Goal: Task Accomplishment & Management: Use online tool/utility

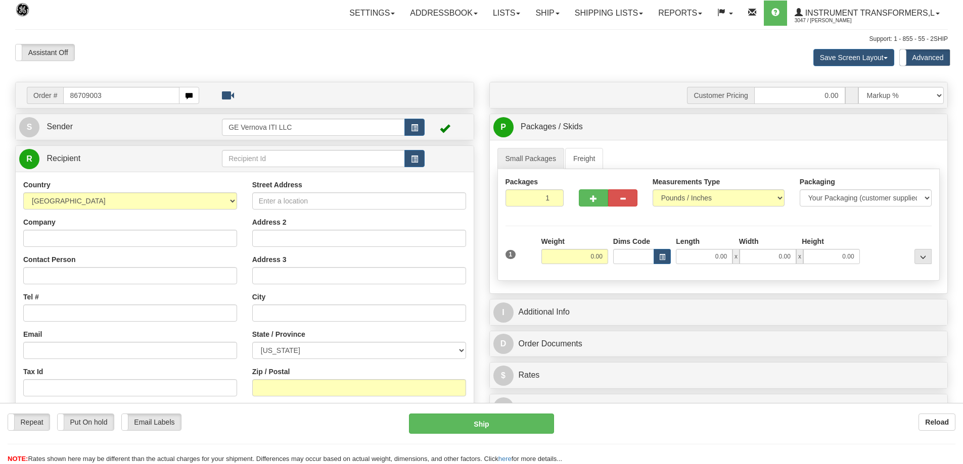
type input "86709003"
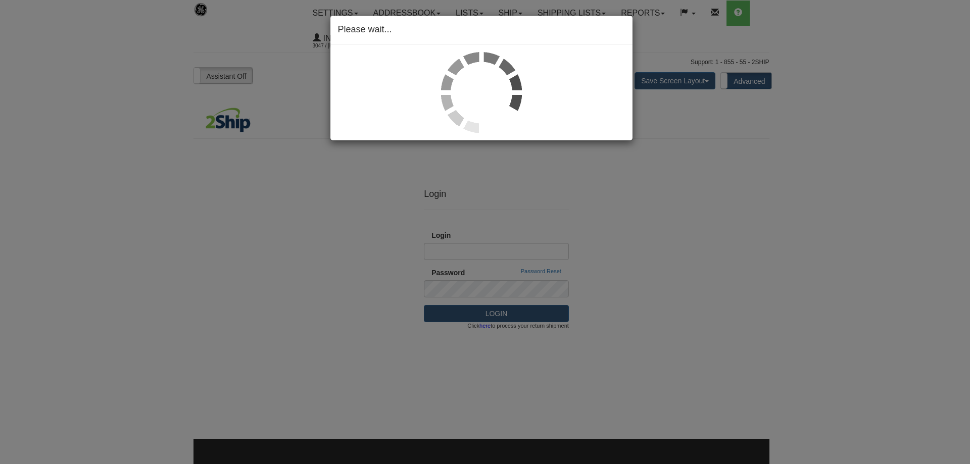
click at [766, 268] on div "Please wait..." at bounding box center [485, 232] width 970 height 464
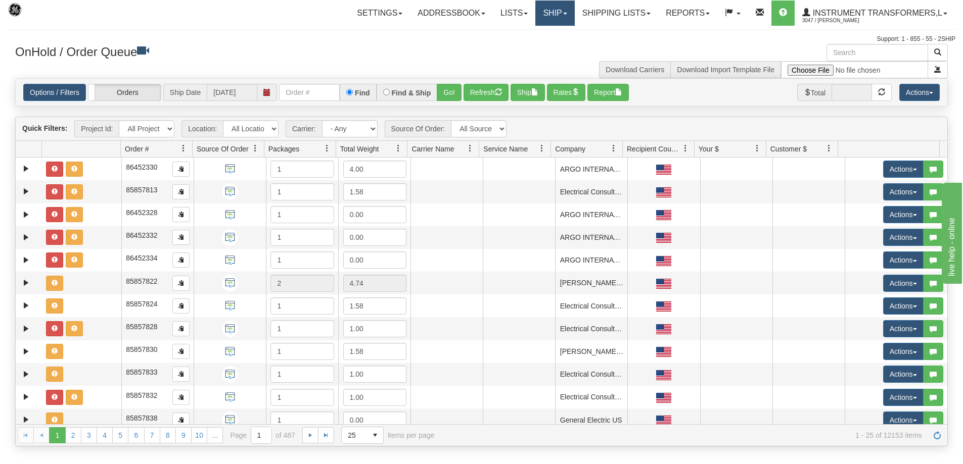
click at [546, 18] on link "Ship" at bounding box center [554, 13] width 39 height 25
click at [533, 32] on link "Ship Screen" at bounding box center [528, 35] width 91 height 13
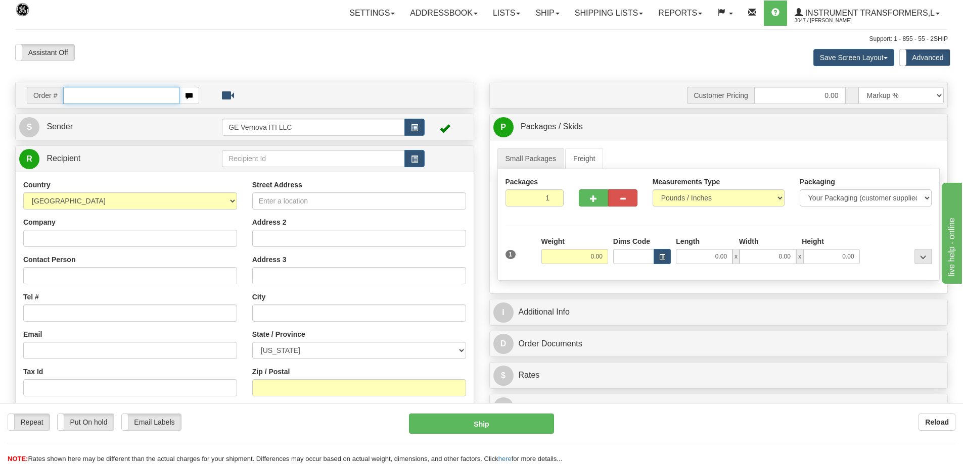
click at [100, 90] on input "text" at bounding box center [121, 95] width 116 height 17
type input "86709003"
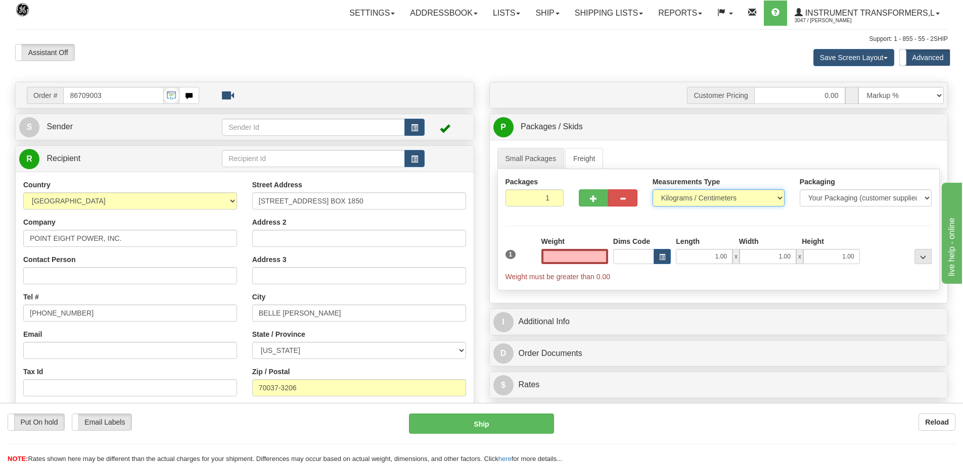
type input "0.00"
click at [673, 198] on select "Pounds / Inches Kilograms / Centimeters" at bounding box center [718, 198] width 132 height 17
select select "0"
click at [652, 190] on select "Pounds / Inches Kilograms / Centimeters" at bounding box center [718, 198] width 132 height 17
click at [581, 256] on input "0.00" at bounding box center [574, 256] width 67 height 15
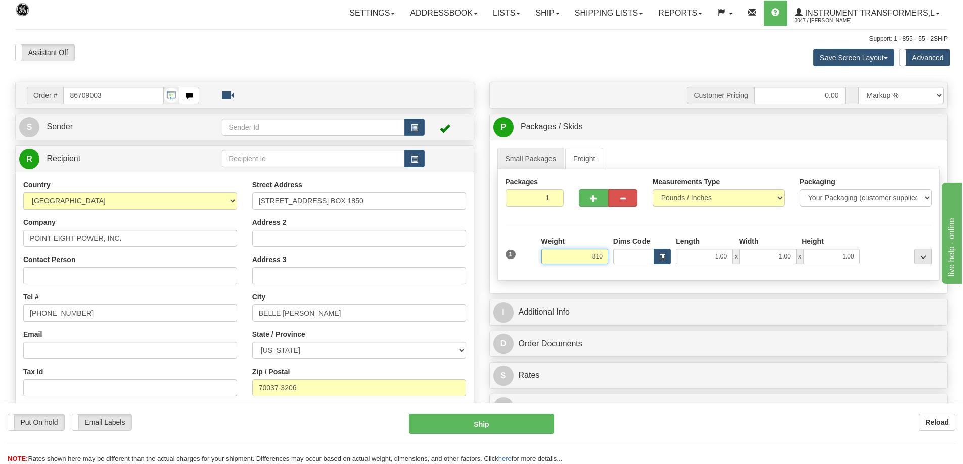
click button "Delete" at bounding box center [0, 0] width 0 height 0
type input "810.00"
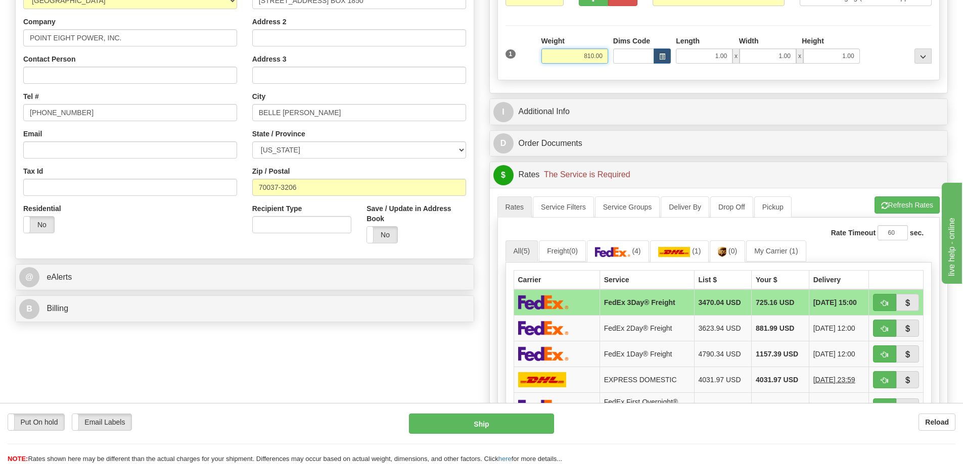
scroll to position [202, 0]
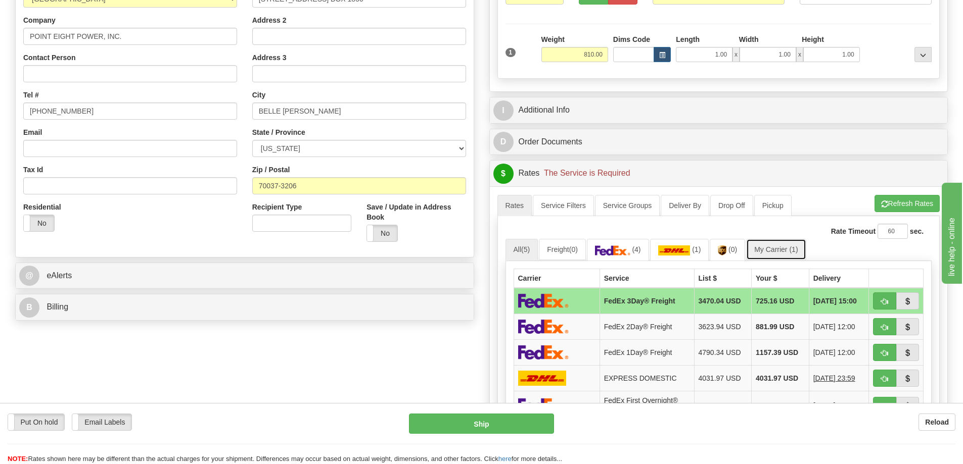
click at [789, 248] on link "My Carrier (1)" at bounding box center [776, 249] width 60 height 21
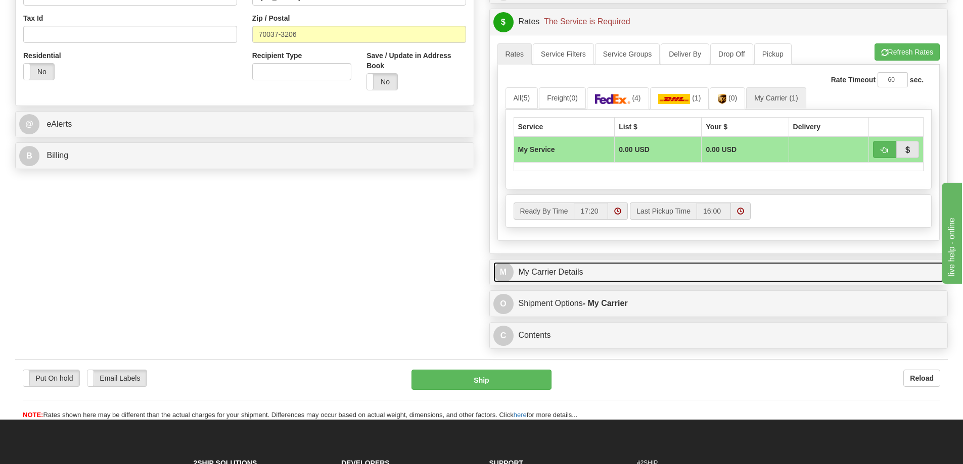
click at [641, 275] on link "M My Carrier Details" at bounding box center [718, 272] width 451 height 21
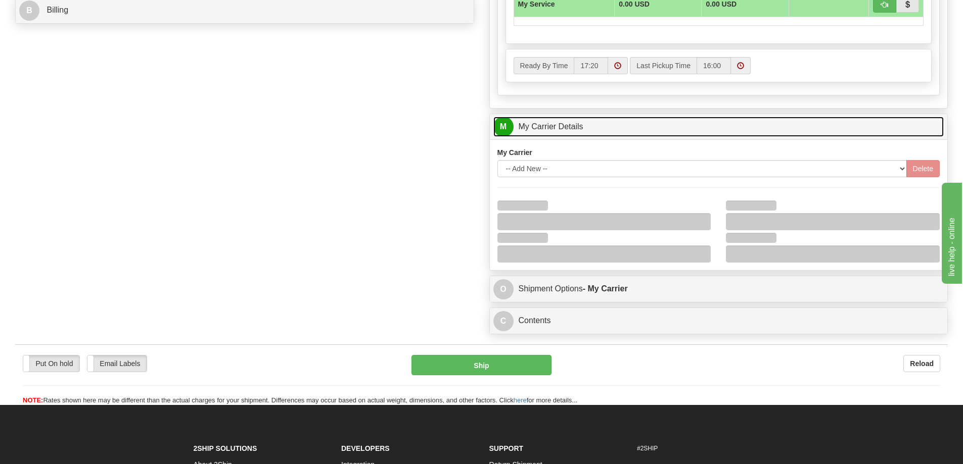
scroll to position [505, 0]
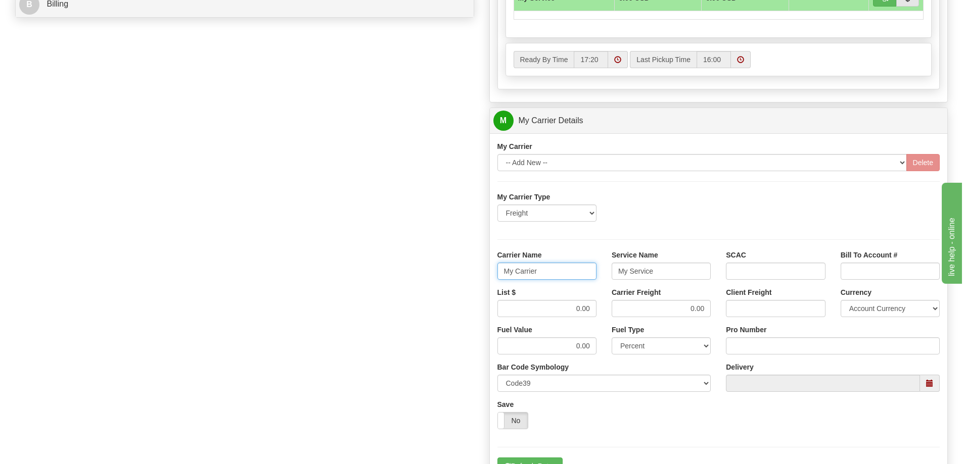
drag, startPoint x: 559, startPoint y: 273, endPoint x: 483, endPoint y: 269, distance: 76.4
click at [483, 269] on div "Customer Pricing 0.00 Markup % Discount % Flat Amount Per Pound Flat Amount Mar…" at bounding box center [719, 63] width 474 height 975
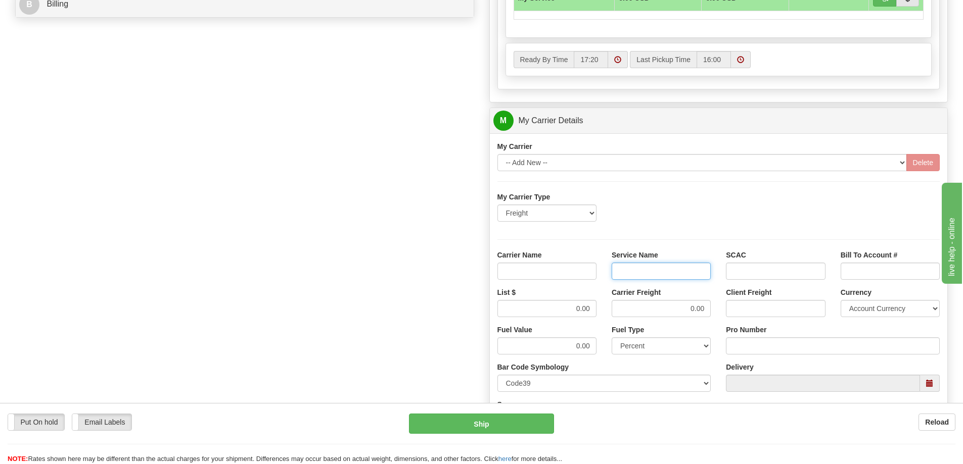
drag, startPoint x: 659, startPoint y: 271, endPoint x: 600, endPoint y: 276, distance: 58.9
click at [600, 276] on div "Carrier Name Service Name SCAC Bill To Account #" at bounding box center [719, 268] width 458 height 37
drag, startPoint x: 675, startPoint y: 305, endPoint x: 705, endPoint y: 308, distance: 30.0
click at [705, 308] on input "0.00" at bounding box center [661, 308] width 99 height 17
drag, startPoint x: 574, startPoint y: 311, endPoint x: 592, endPoint y: 305, distance: 19.2
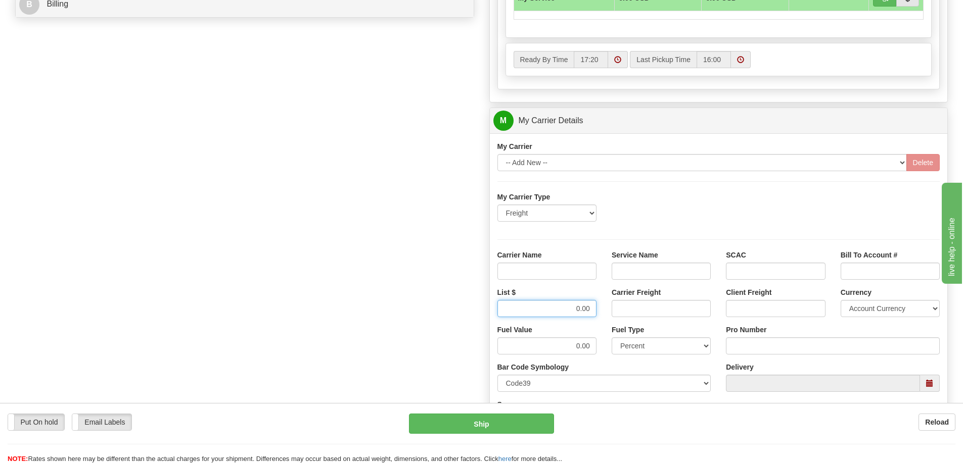
click at [592, 305] on input "0.00" at bounding box center [546, 308] width 99 height 17
click at [577, 270] on input "Carrier Name" at bounding box center [546, 271] width 99 height 17
type input "AVR"
click at [667, 267] on input "Service Name" at bounding box center [661, 271] width 99 height 17
type input "LTL"
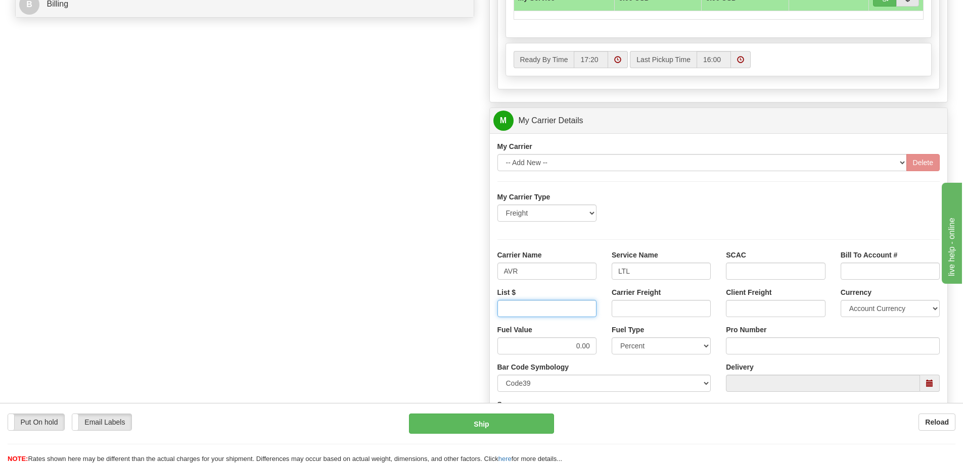
click at [592, 307] on input "List $" at bounding box center [546, 308] width 99 height 17
type input "500"
click at [655, 312] on input "Carrier Freight" at bounding box center [661, 308] width 99 height 17
type input "500"
click at [744, 342] on input "Pro Number" at bounding box center [833, 346] width 214 height 17
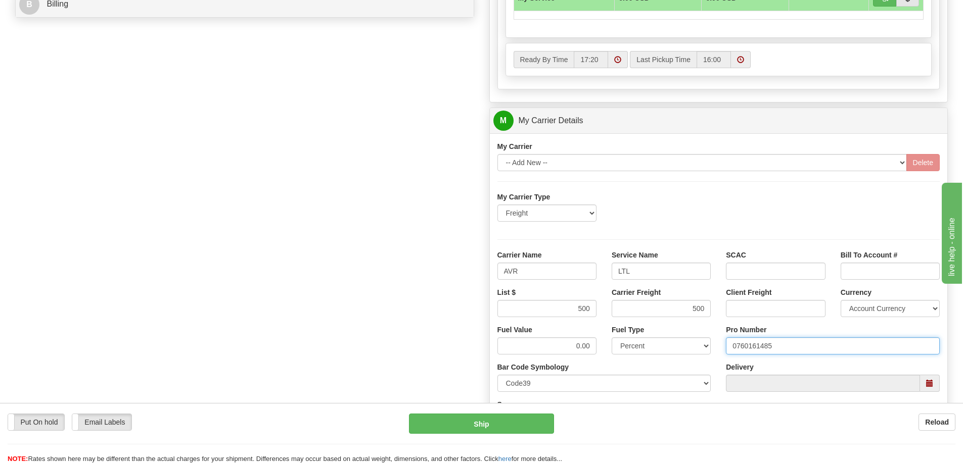
type input "0760161485"
click button "Delete" at bounding box center [0, 0] width 0 height 0
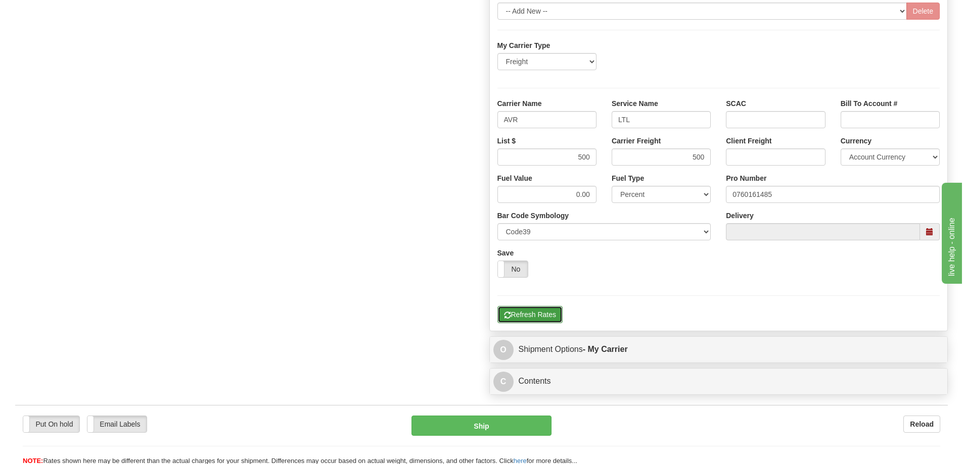
click at [525, 308] on button "Refresh Rates" at bounding box center [529, 314] width 65 height 17
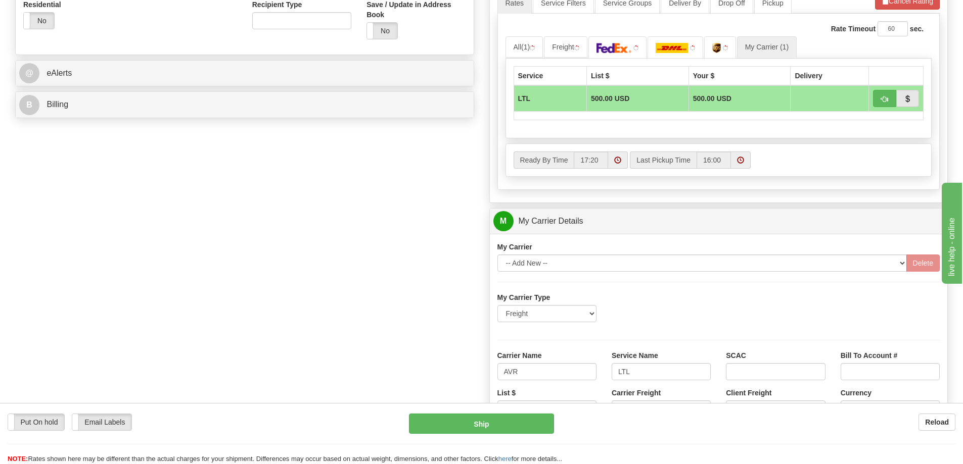
scroll to position [404, 0]
click at [883, 100] on span "button" at bounding box center [884, 100] width 7 height 7
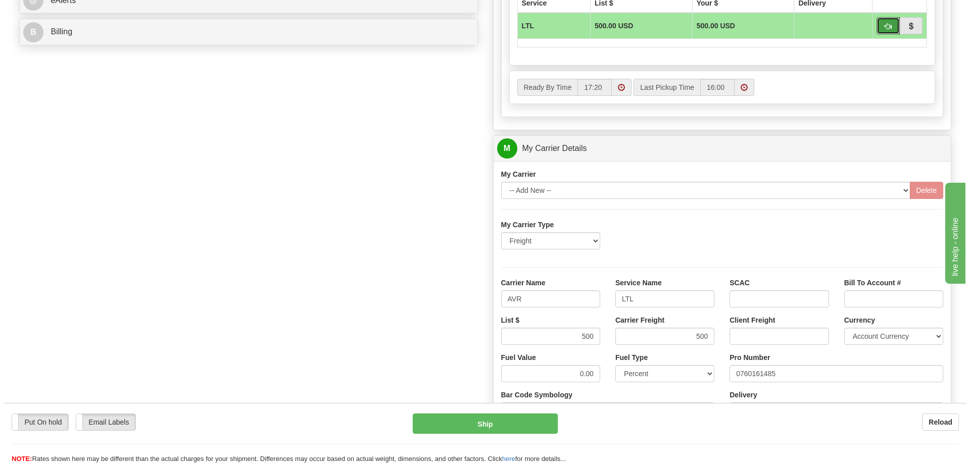
scroll to position [455, 0]
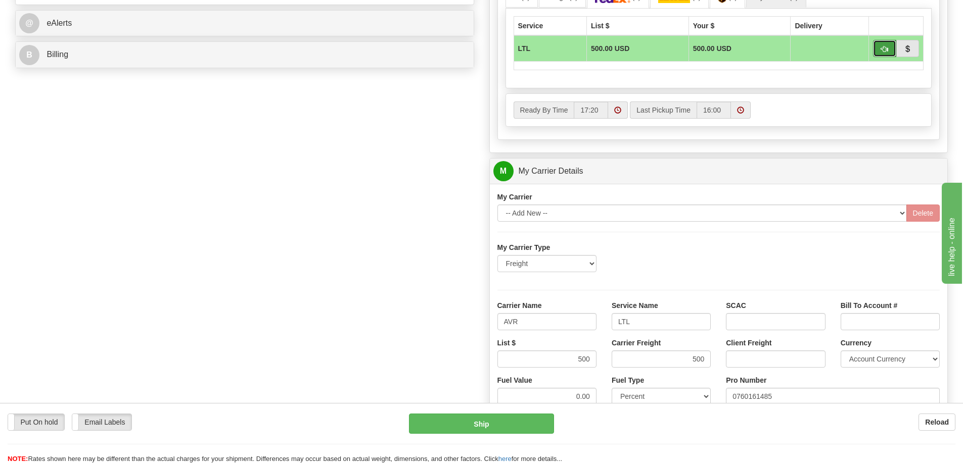
click at [879, 52] on button "button" at bounding box center [884, 48] width 23 height 17
type input "00"
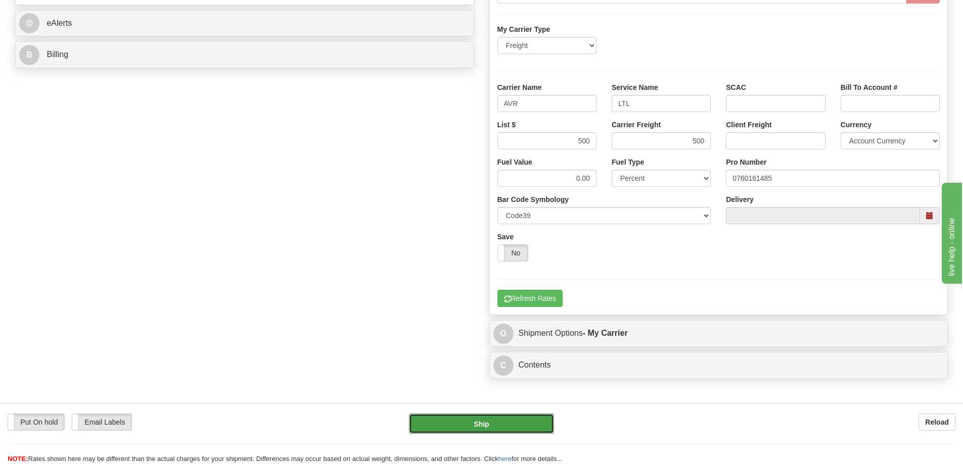
click at [469, 419] on button "Ship" at bounding box center [481, 424] width 145 height 20
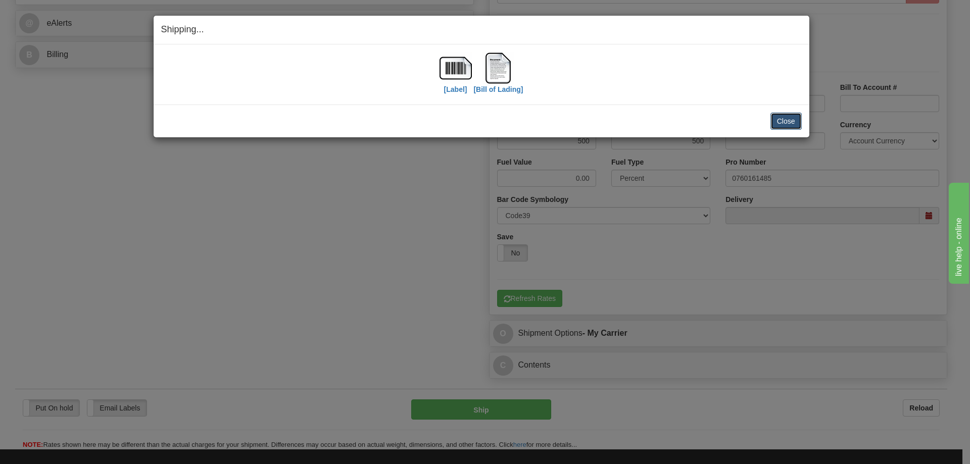
click at [793, 124] on button "Close" at bounding box center [786, 121] width 31 height 17
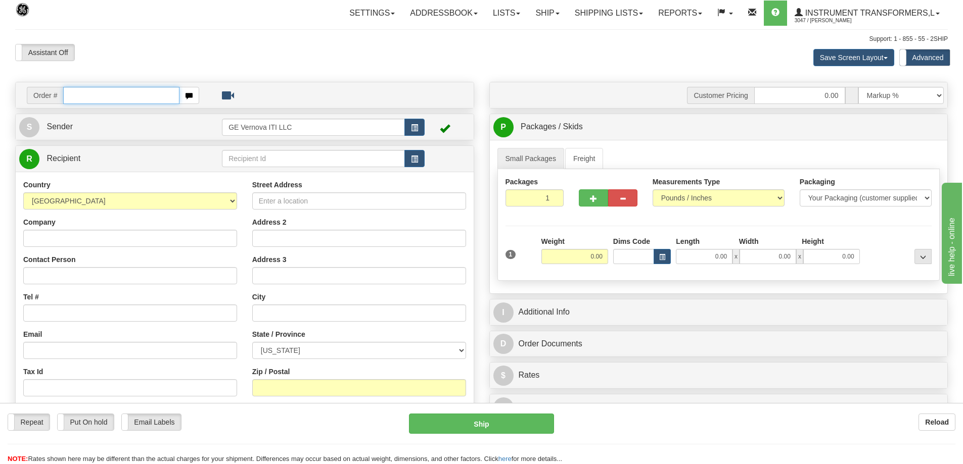
click at [73, 91] on input "text" at bounding box center [121, 95] width 116 height 17
type input "86708619"
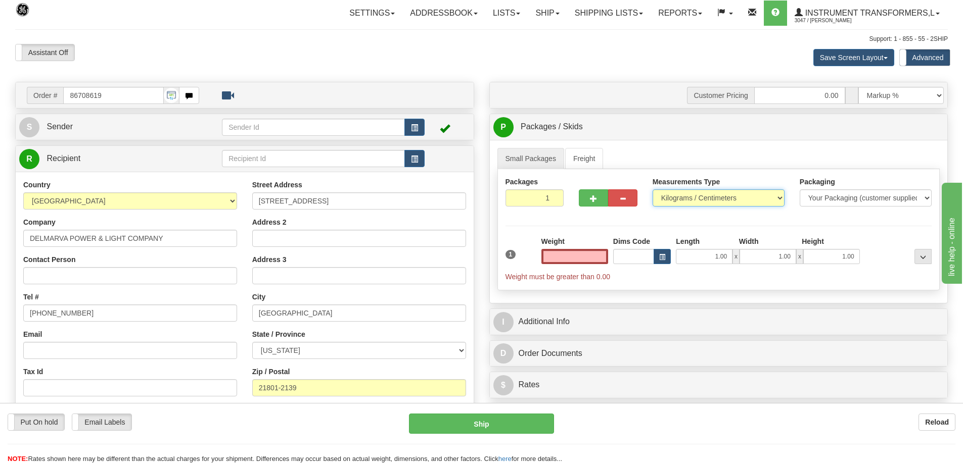
type input "0.00"
click at [690, 202] on select "Pounds / Inches Kilograms / Centimeters" at bounding box center [718, 198] width 132 height 17
select select "0"
click at [652, 190] on select "Pounds / Inches Kilograms / Centimeters" at bounding box center [718, 198] width 132 height 17
click at [581, 256] on input "0.00" at bounding box center [574, 256] width 67 height 15
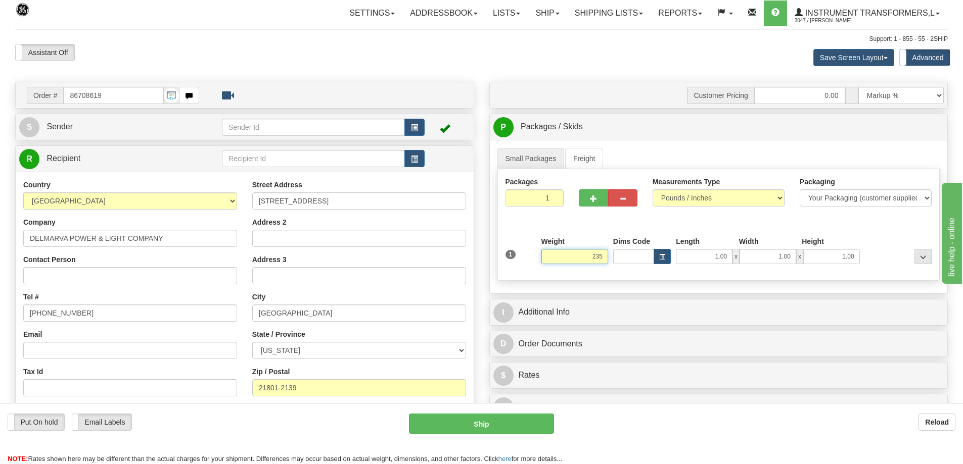
click button "Delete" at bounding box center [0, 0] width 0 height 0
type input "235.00"
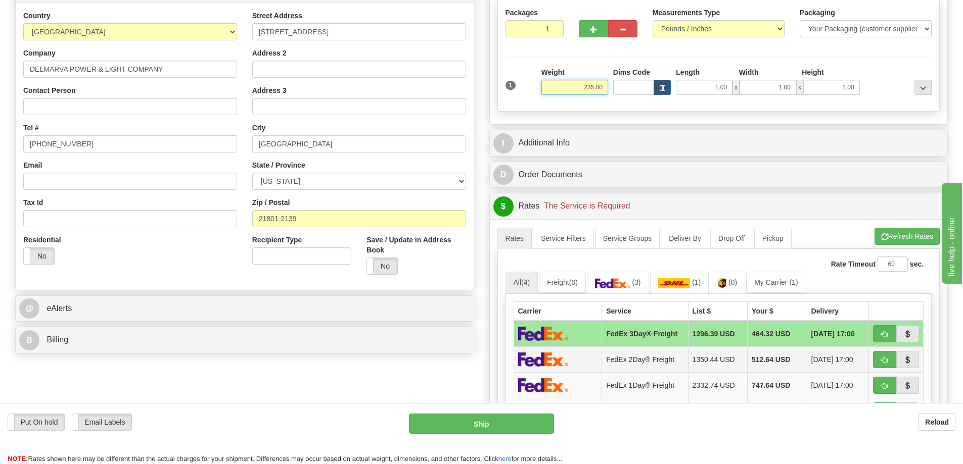
scroll to position [202, 0]
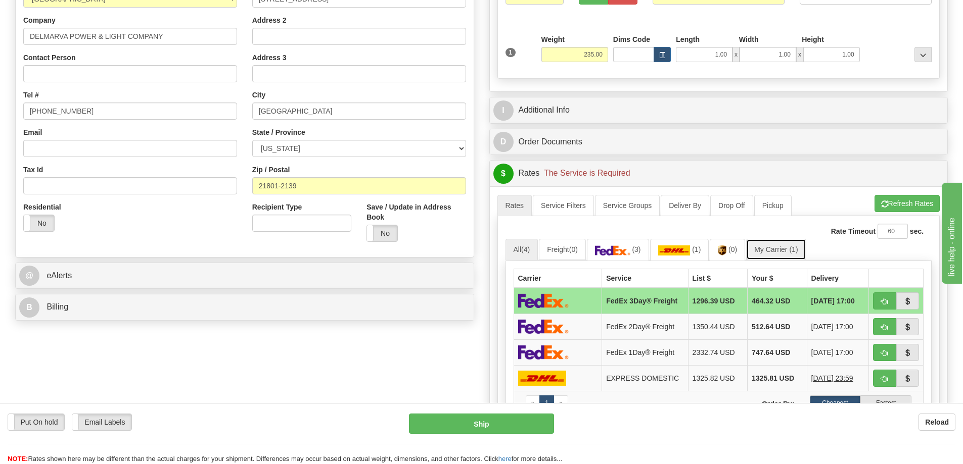
click at [766, 256] on link "My Carrier (1)" at bounding box center [776, 249] width 60 height 21
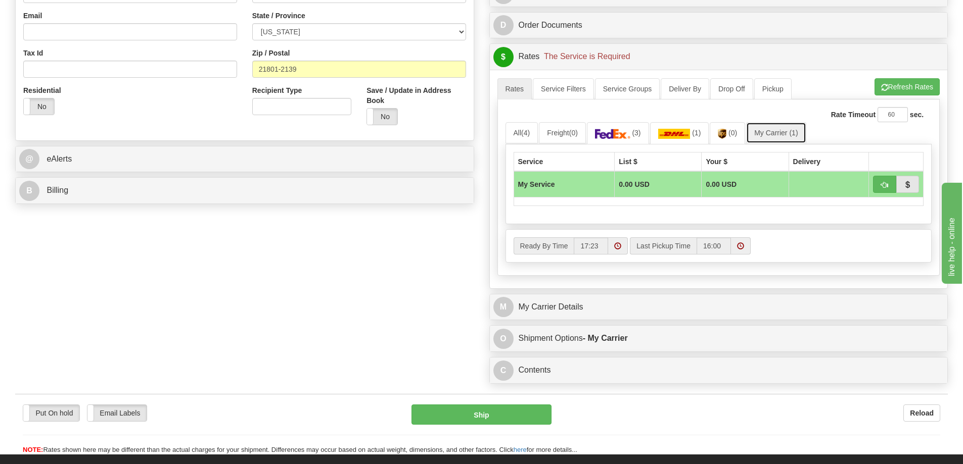
scroll to position [354, 0]
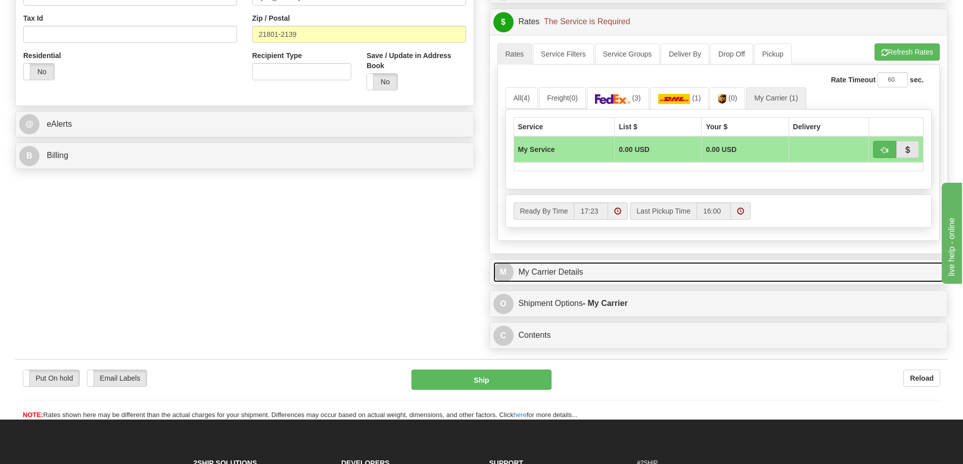
click at [647, 280] on link "M My Carrier Details" at bounding box center [718, 272] width 451 height 21
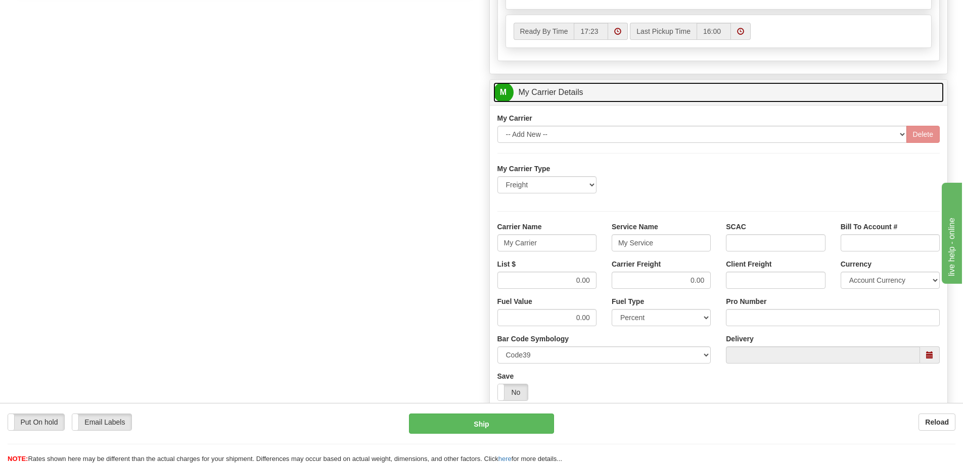
scroll to position [556, 0]
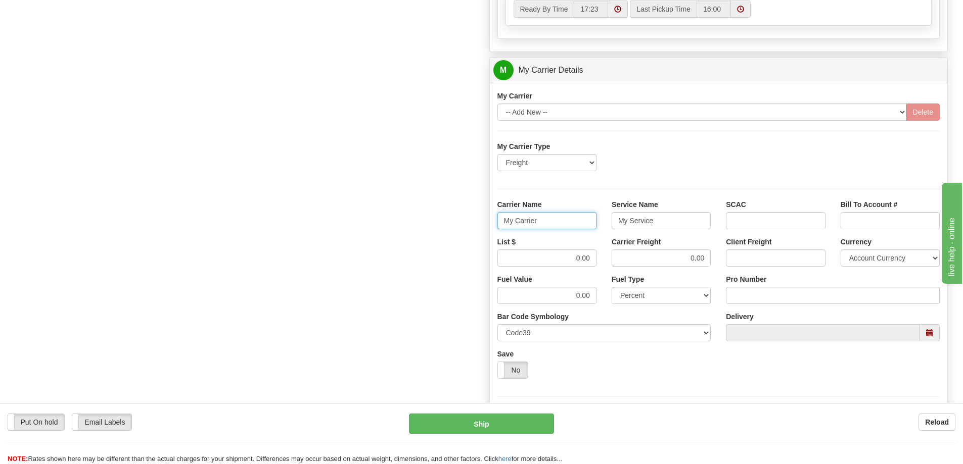
drag, startPoint x: 562, startPoint y: 227, endPoint x: 469, endPoint y: 243, distance: 94.4
click at [469, 243] on div "Order # 86708619 S Sender" at bounding box center [482, 13] width 948 height 975
drag, startPoint x: 658, startPoint y: 223, endPoint x: 601, endPoint y: 237, distance: 58.2
click at [601, 237] on div "My Carrier Type Freight Same-Day Small Pack Air Freight Ocean Freight Carrier N…" at bounding box center [718, 283] width 443 height 283
drag, startPoint x: 574, startPoint y: 262, endPoint x: 595, endPoint y: 262, distance: 21.7
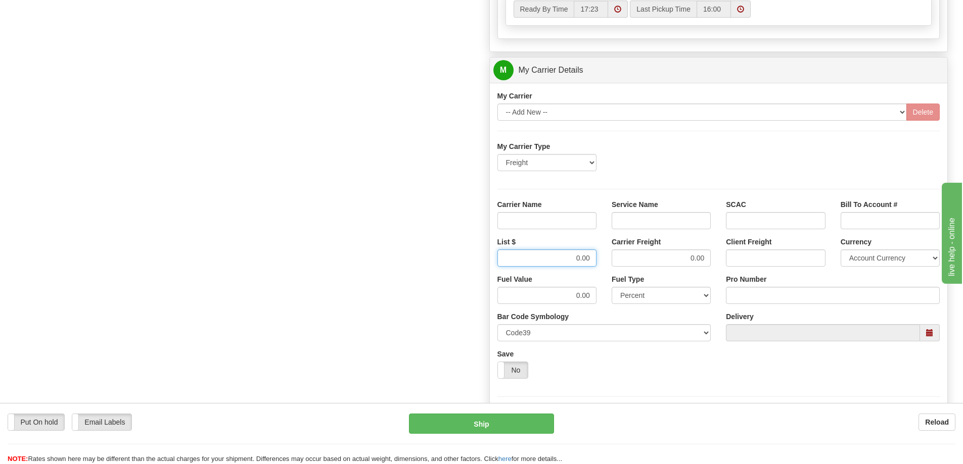
click at [595, 262] on input "0.00" at bounding box center [546, 258] width 99 height 17
drag, startPoint x: 676, startPoint y: 261, endPoint x: 714, endPoint y: 262, distance: 37.4
click at [714, 262] on div "Carrier Freight 0.00" at bounding box center [661, 255] width 114 height 37
click at [575, 222] on input "Carrier Name" at bounding box center [546, 220] width 99 height 17
type input "AVR"
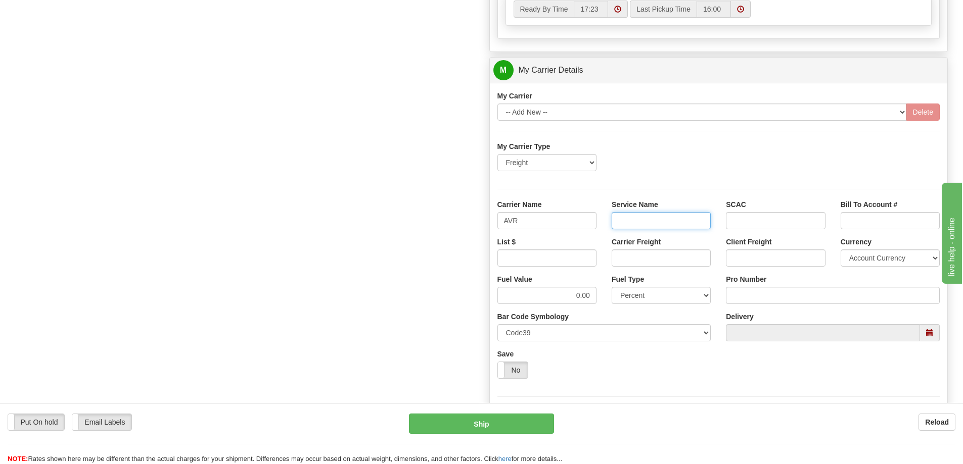
drag, startPoint x: 661, startPoint y: 219, endPoint x: 662, endPoint y: 225, distance: 6.1
click at [661, 219] on input "Service Name" at bounding box center [661, 220] width 99 height 17
type input "LTL"
click at [588, 262] on input "List $" at bounding box center [546, 258] width 99 height 17
type input "300"
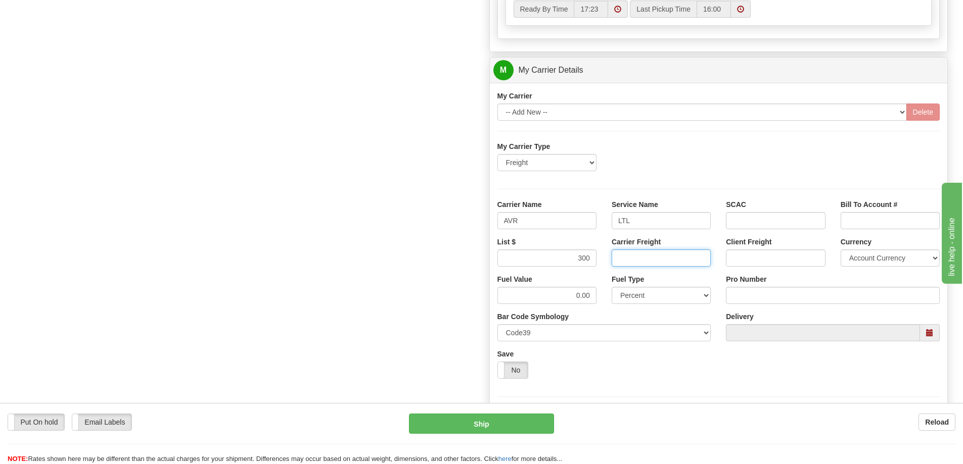
click at [635, 264] on input "Carrier Freight" at bounding box center [661, 258] width 99 height 17
type input "300"
click at [731, 296] on input "Pro Number" at bounding box center [833, 295] width 214 height 17
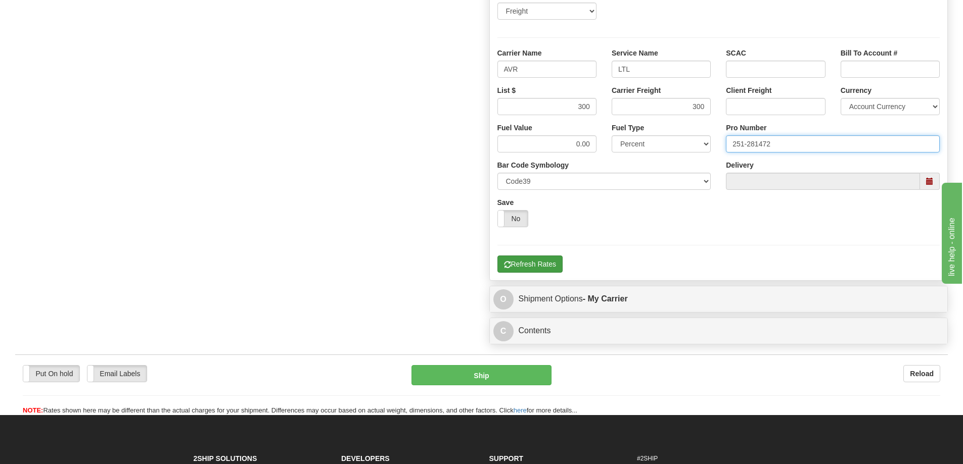
type input "251-281472"
click at [546, 264] on button "Refresh Rates" at bounding box center [529, 264] width 65 height 17
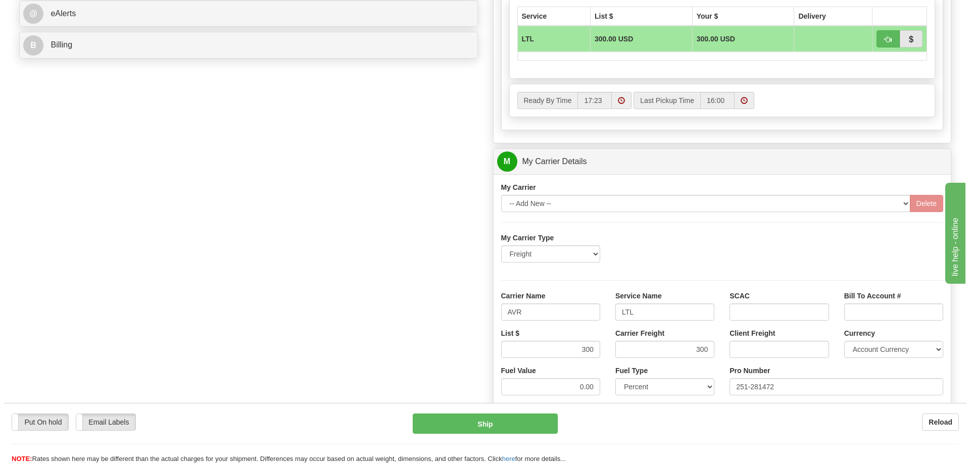
scroll to position [404, 0]
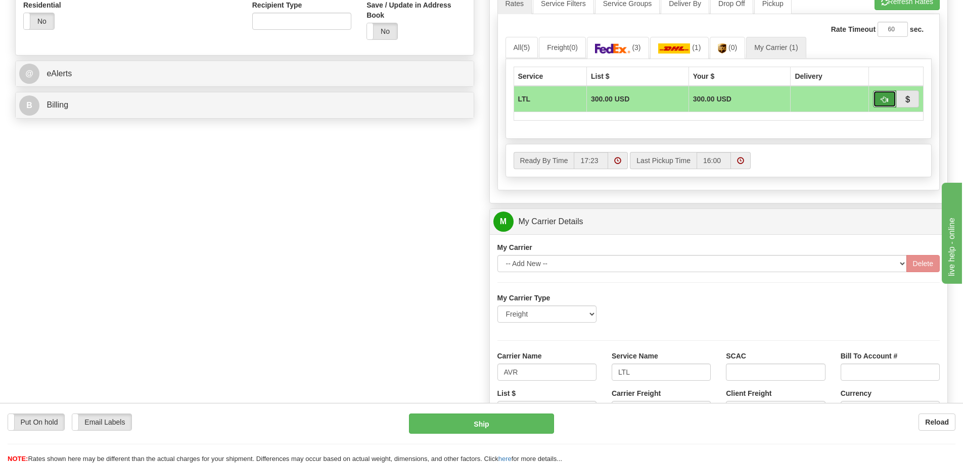
click at [891, 102] on button "button" at bounding box center [884, 98] width 23 height 17
type input "00"
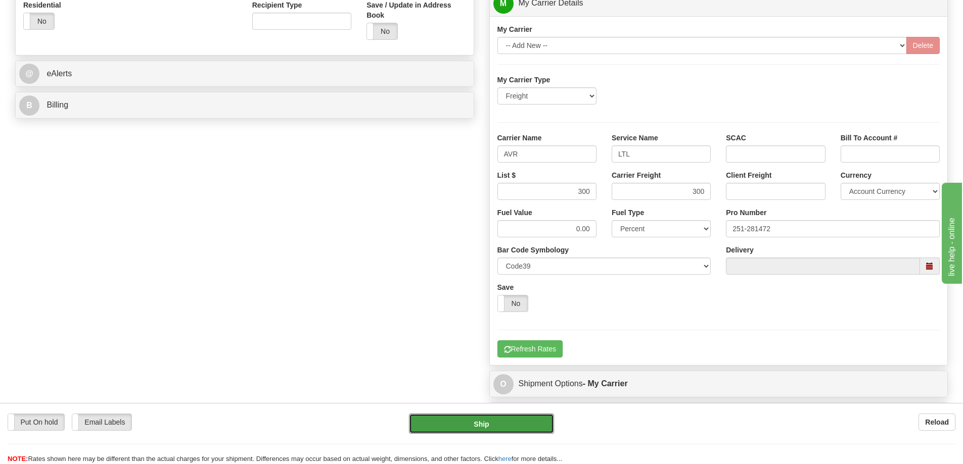
click at [479, 427] on button "Ship" at bounding box center [481, 424] width 145 height 20
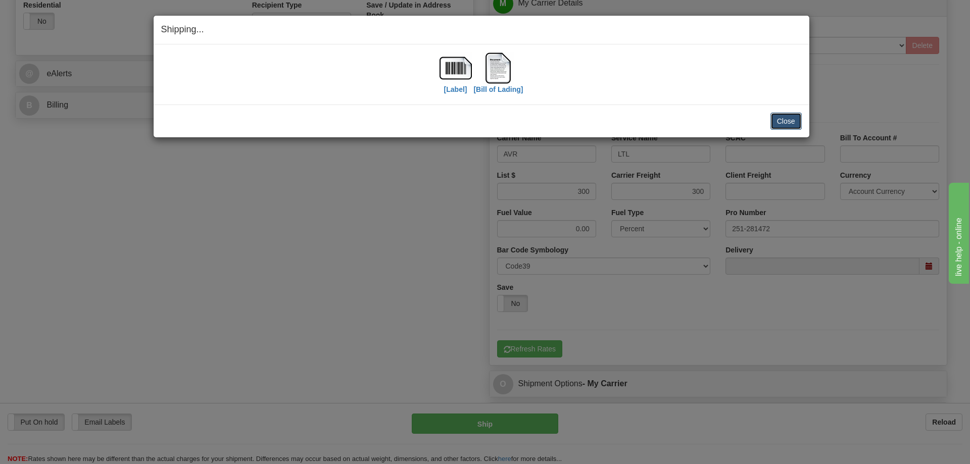
click at [780, 117] on button "Close" at bounding box center [786, 121] width 31 height 17
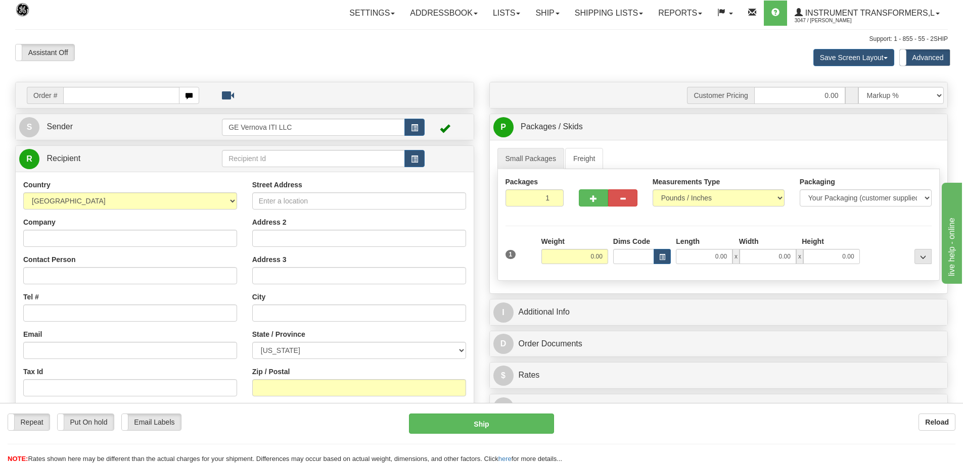
click at [150, 100] on input "text" at bounding box center [121, 95] width 116 height 17
type input "86709004"
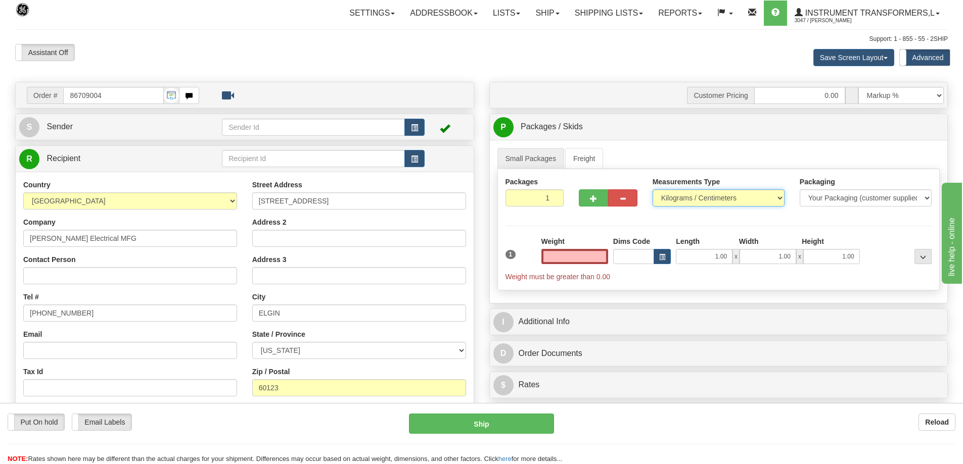
type input "0.00"
click at [666, 194] on select "Pounds / Inches Kilograms / Centimeters" at bounding box center [718, 198] width 132 height 17
select select "0"
click at [652, 190] on select "Pounds / Inches Kilograms / Centimeters" at bounding box center [718, 198] width 132 height 17
click at [582, 254] on input "0.00" at bounding box center [574, 256] width 67 height 15
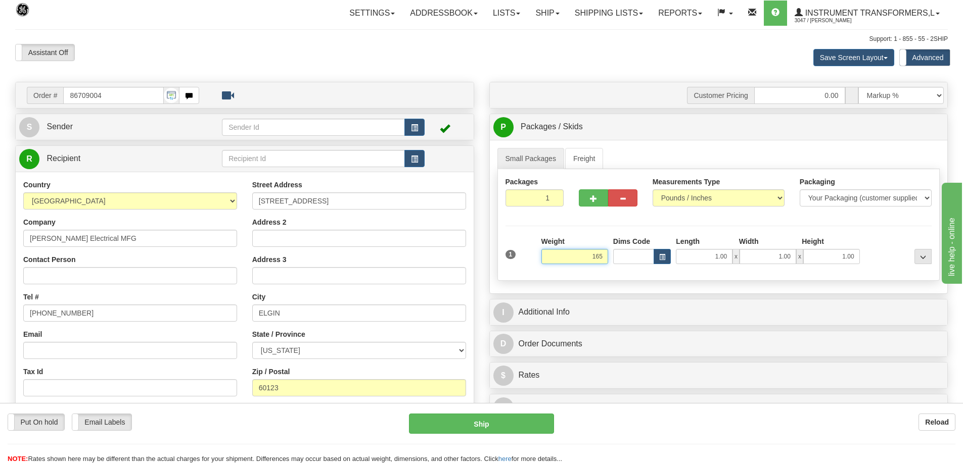
click button "Delete" at bounding box center [0, 0] width 0 height 0
type input "165.00"
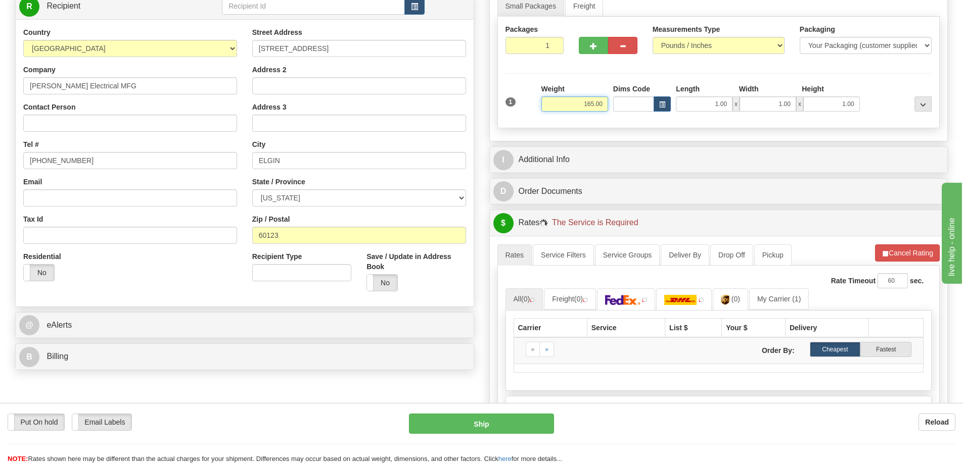
scroll to position [202, 0]
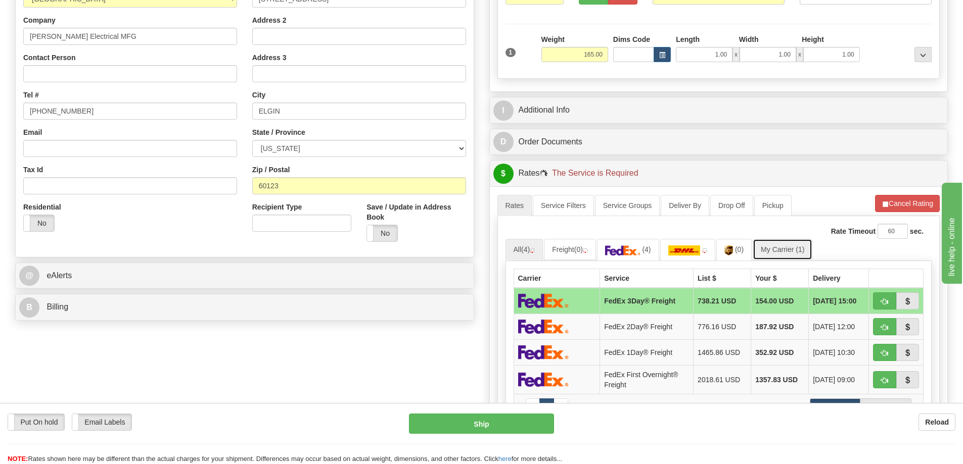
click at [772, 249] on link "My Carrier (1)" at bounding box center [783, 249] width 60 height 21
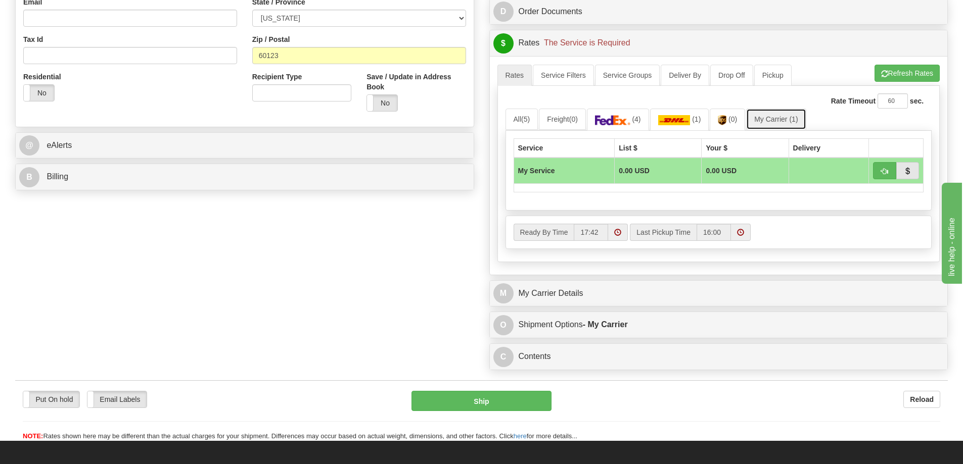
scroll to position [404, 0]
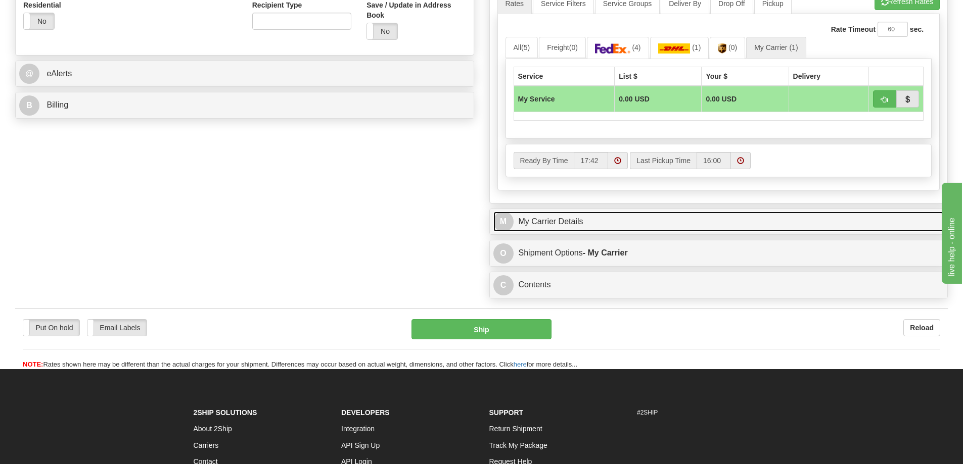
click at [626, 229] on link "M My Carrier Details" at bounding box center [718, 222] width 451 height 21
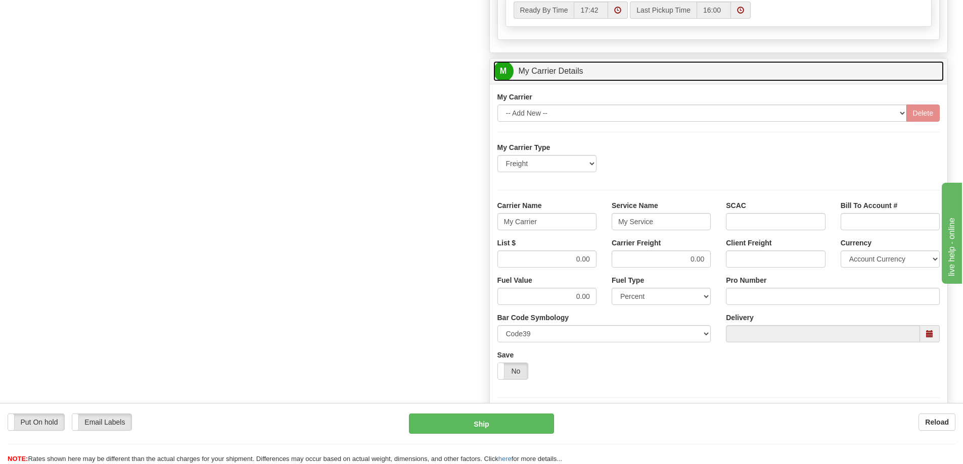
scroll to position [556, 0]
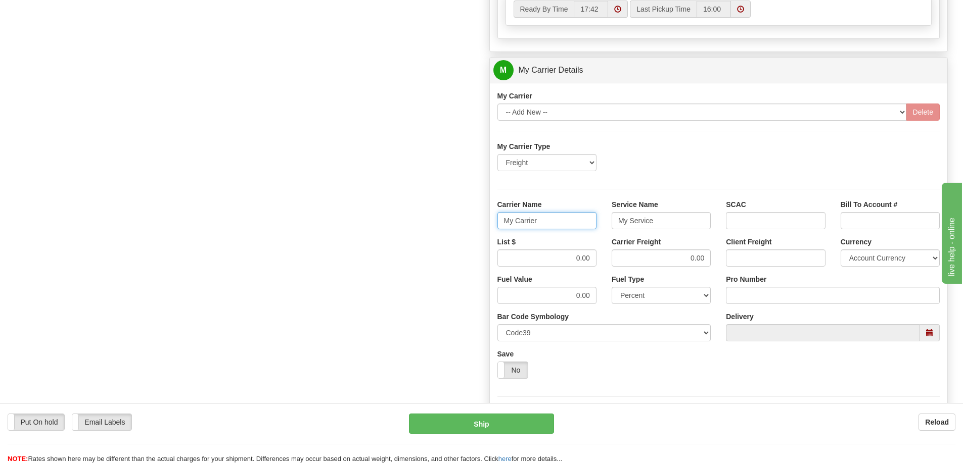
drag, startPoint x: 560, startPoint y: 217, endPoint x: 486, endPoint y: 221, distance: 74.4
click at [486, 221] on div "Customer Pricing 0.00 Markup % Discount % Flat Amount Per Pound Flat Amount Mar…" at bounding box center [719, 13] width 474 height 975
drag, startPoint x: 654, startPoint y: 221, endPoint x: 594, endPoint y: 218, distance: 59.7
click at [594, 218] on div "Carrier Name Service Name My Service SCAC Bill To Account #" at bounding box center [719, 218] width 458 height 37
drag, startPoint x: 574, startPoint y: 254, endPoint x: 610, endPoint y: 257, distance: 35.5
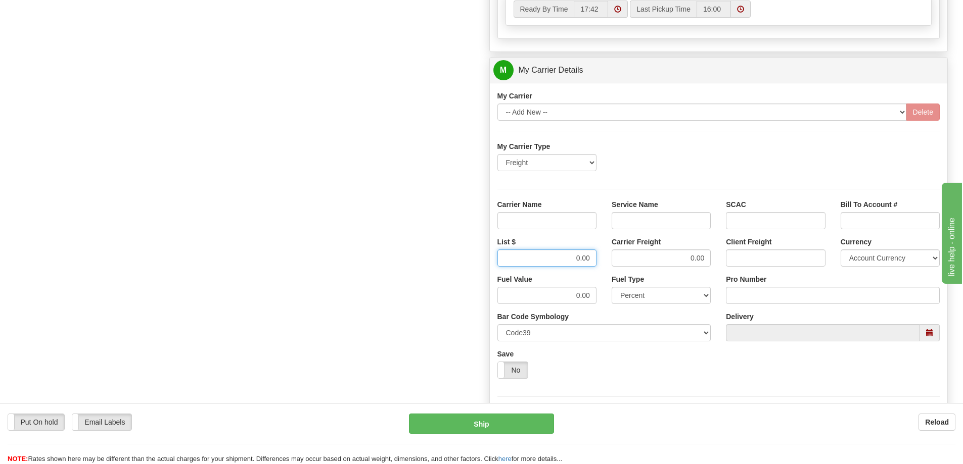
click at [610, 257] on div "List $ 0.00 Carrier Freight 0.00 Client Freight Currency Account Currency ARN A…" at bounding box center [719, 255] width 458 height 37
drag, startPoint x: 681, startPoint y: 257, endPoint x: 707, endPoint y: 257, distance: 25.8
click at [707, 257] on input "0.00" at bounding box center [661, 258] width 99 height 17
click at [580, 221] on input "Carrier Name" at bounding box center [546, 220] width 99 height 17
type input "AVR"
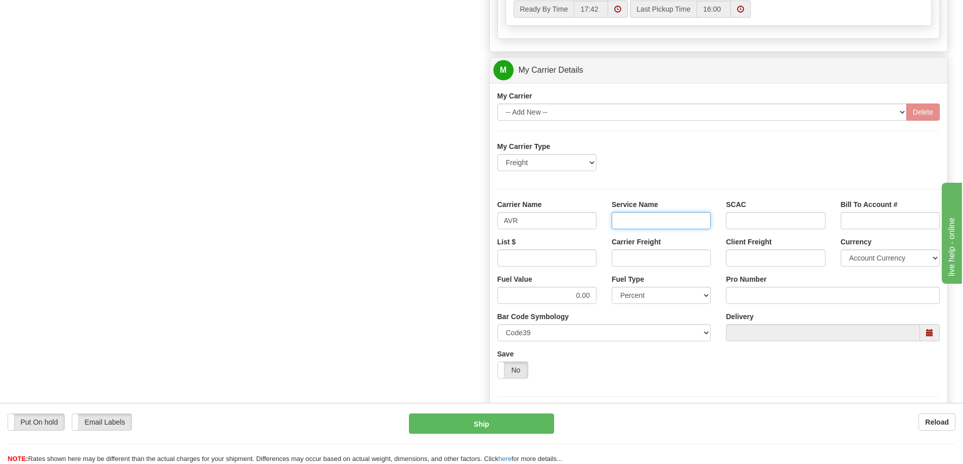
click at [645, 223] on input "Service Name" at bounding box center [661, 220] width 99 height 17
type input "LTL"
click at [570, 254] on input "List $" at bounding box center [546, 258] width 99 height 17
type input "300"
click at [615, 257] on input "Carrier Freight" at bounding box center [661, 258] width 99 height 17
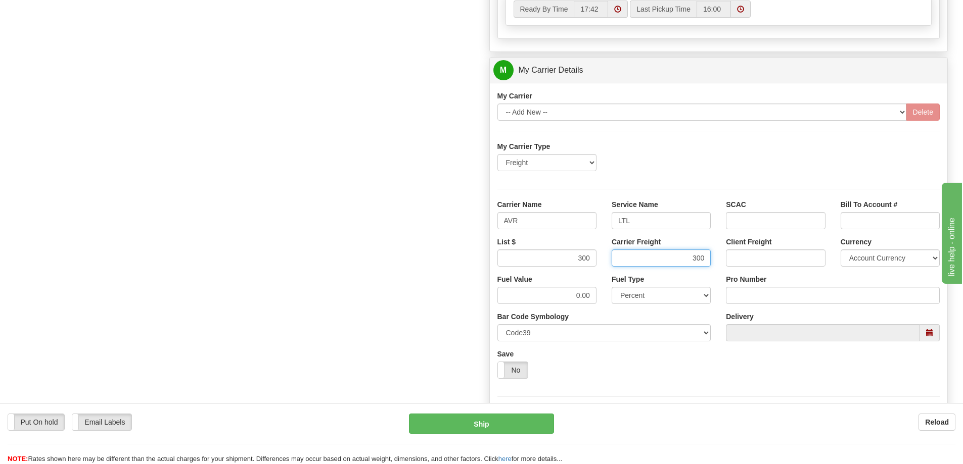
type input "300"
click at [737, 297] on input "Pro Number" at bounding box center [833, 295] width 214 height 17
type input "251-281494"
click button "Delete" at bounding box center [0, 0] width 0 height 0
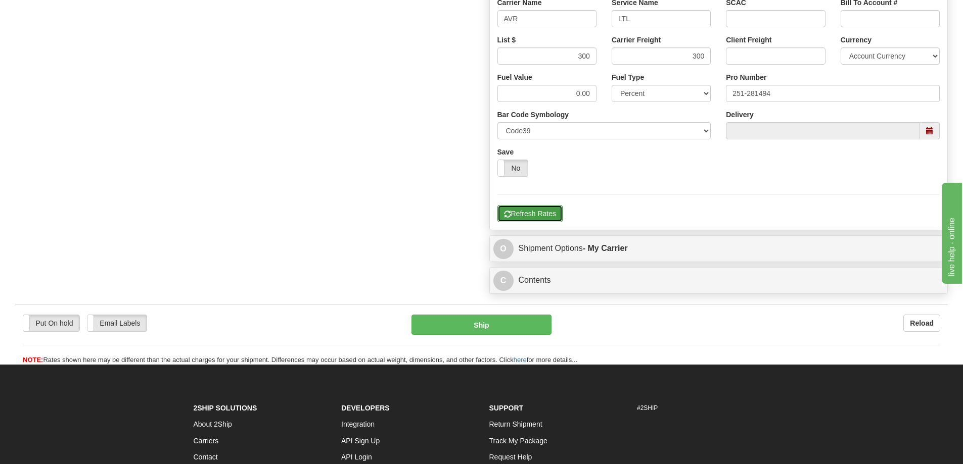
click at [538, 213] on button "Refresh Rates" at bounding box center [529, 213] width 65 height 17
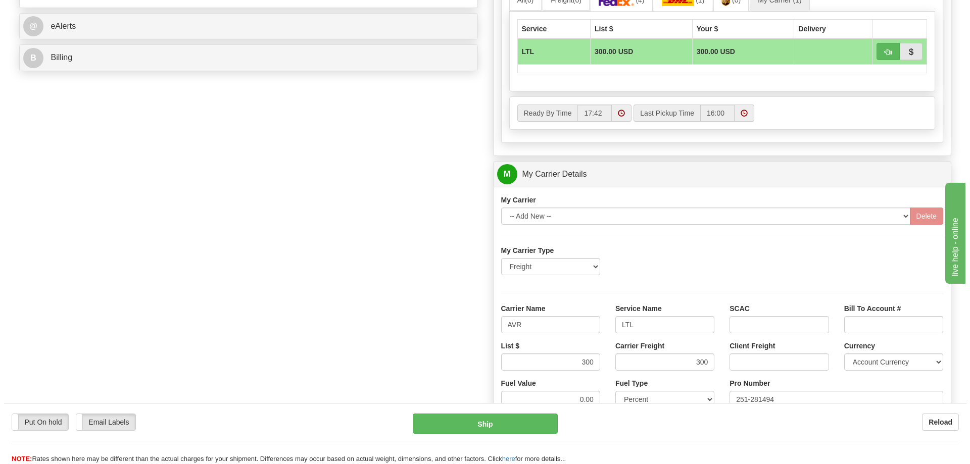
scroll to position [404, 0]
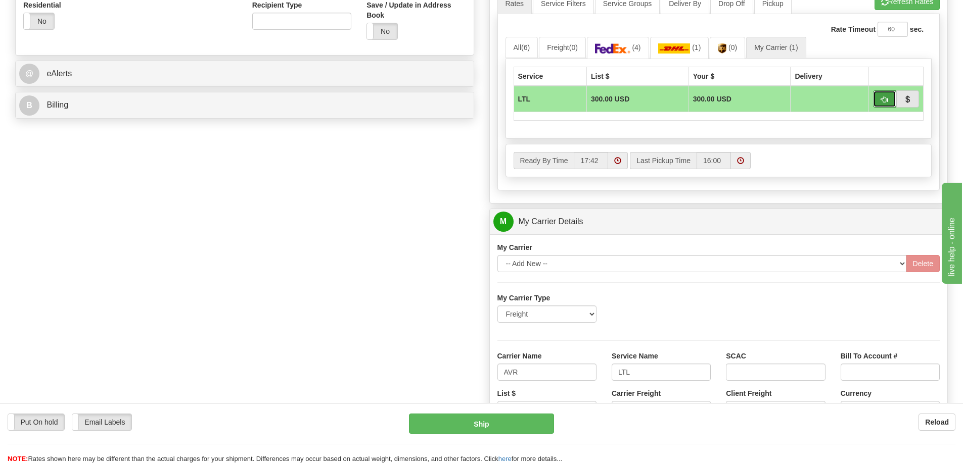
click at [878, 95] on button "button" at bounding box center [884, 98] width 23 height 17
type input "00"
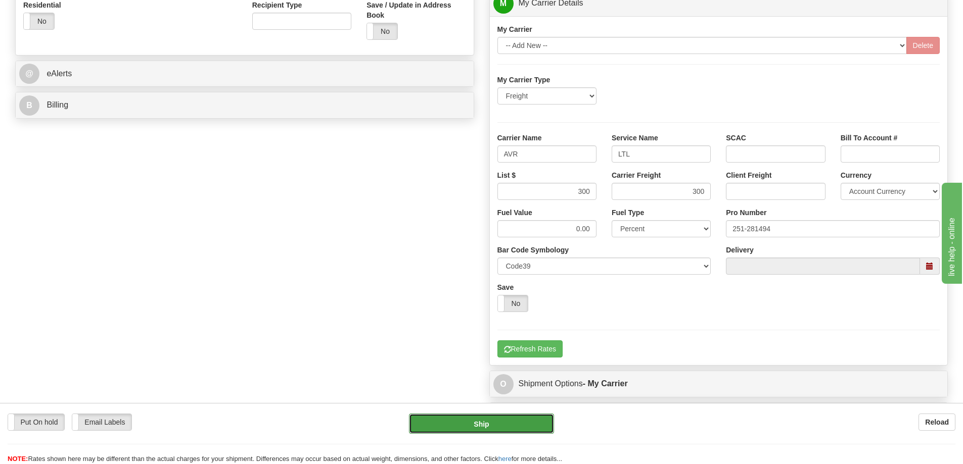
click at [491, 423] on button "Ship" at bounding box center [481, 424] width 145 height 20
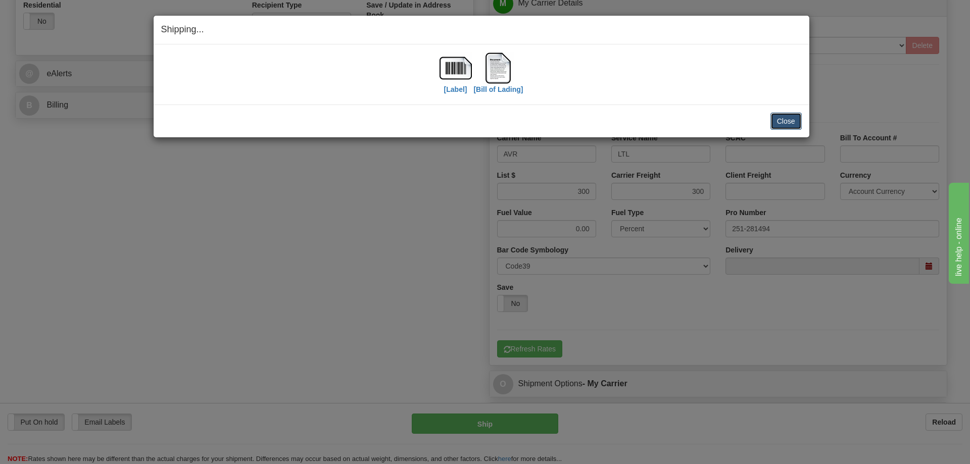
click at [792, 124] on button "Close" at bounding box center [786, 121] width 31 height 17
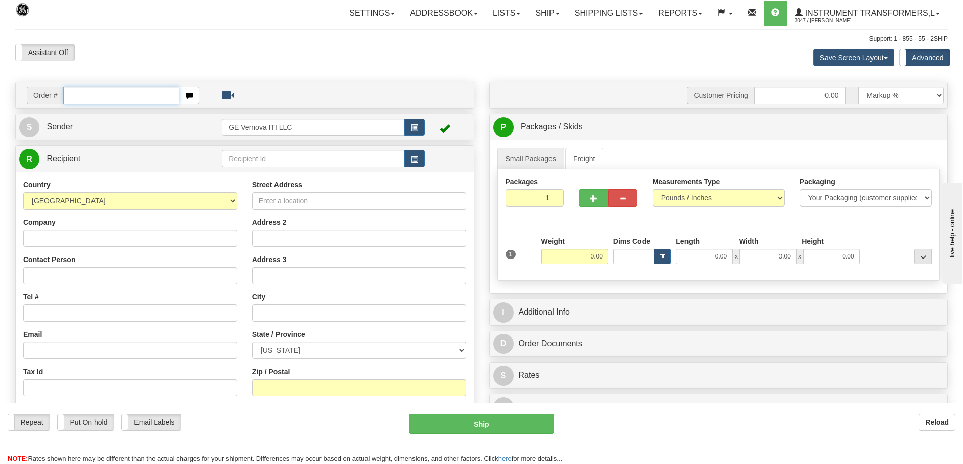
click at [98, 92] on input "text" at bounding box center [121, 95] width 116 height 17
